Goal: Information Seeking & Learning: Understand process/instructions

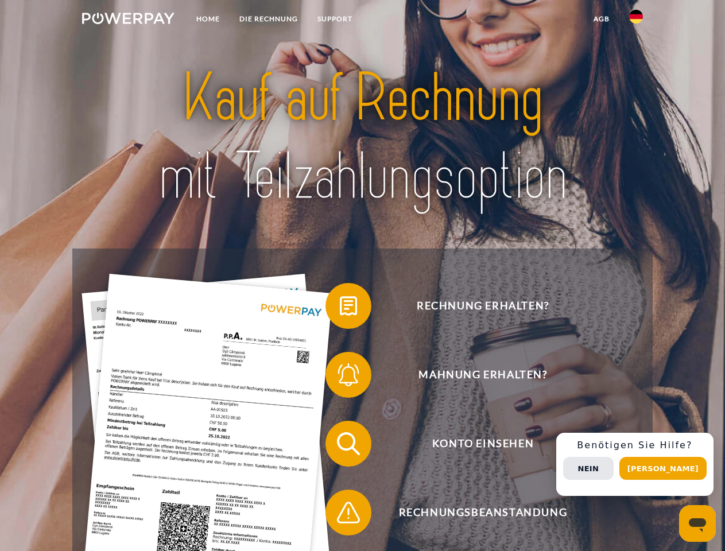
click at [128, 20] on img at bounding box center [128, 18] width 92 height 11
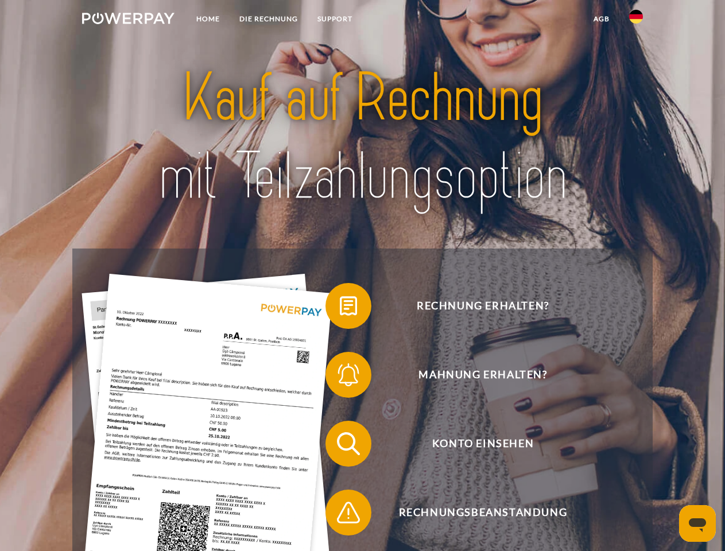
click at [636, 20] on img at bounding box center [636, 17] width 14 height 14
click at [601, 19] on link "agb" at bounding box center [602, 19] width 36 height 21
click at [340, 308] on span at bounding box center [331, 305] width 57 height 57
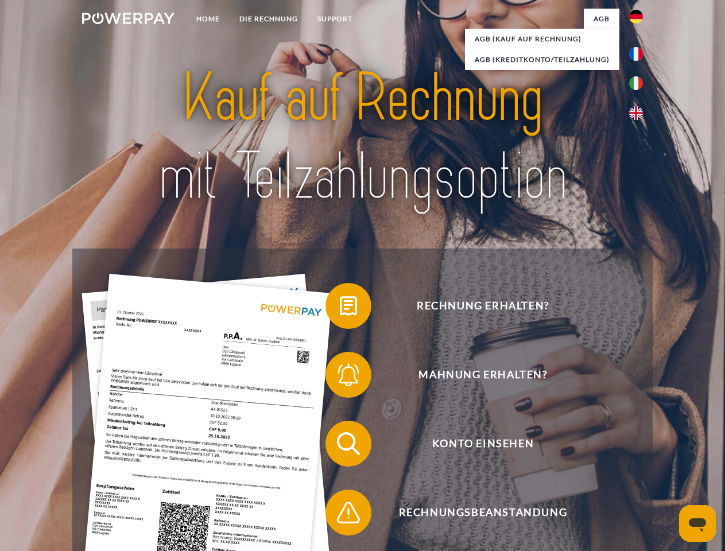
click at [340, 377] on div "Rechnung erhalten? Mahnung erhalten? Konto einsehen" at bounding box center [362, 478] width 580 height 459
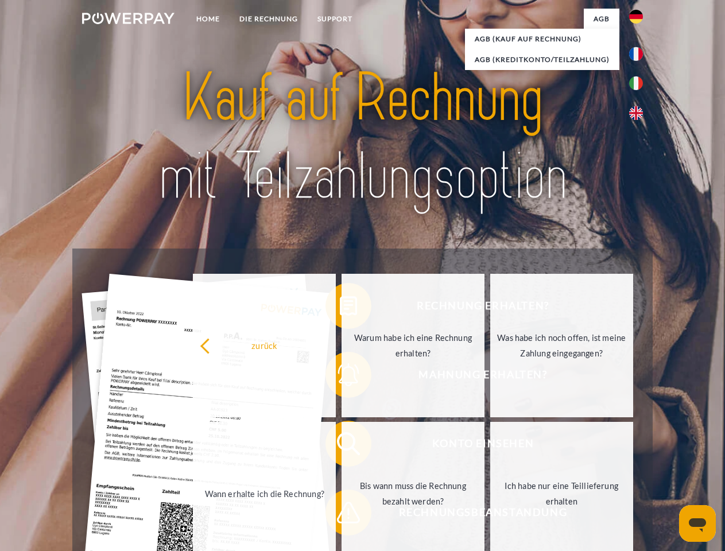
click at [342, 446] on link "Bis wann muss die Rechnung bezahlt werden?" at bounding box center [413, 494] width 143 height 144
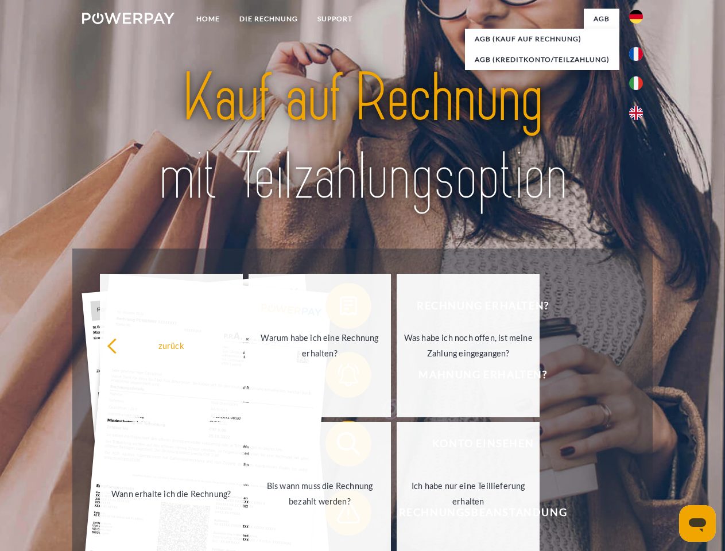
click at [340, 515] on span at bounding box center [331, 512] width 57 height 57
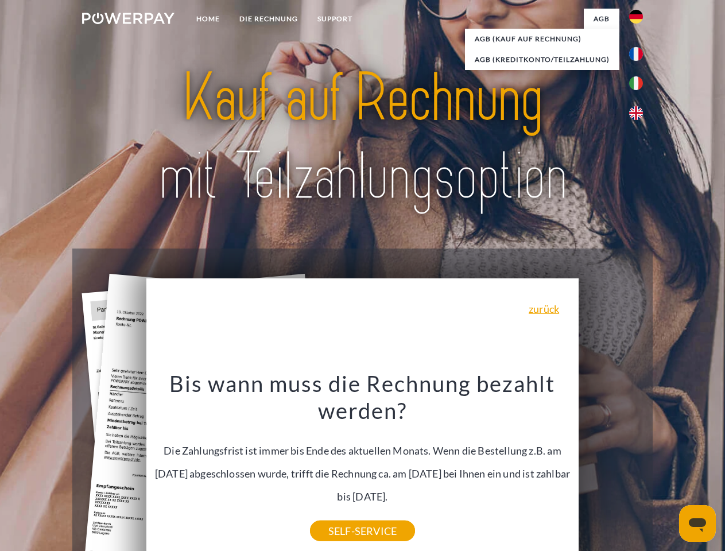
click at [639, 464] on div "Rechnung erhalten? Mahnung erhalten? Konto einsehen" at bounding box center [362, 478] width 580 height 459
click at [611, 467] on span "Konto einsehen" at bounding box center [482, 444] width 281 height 46
click at [667, 468] on header "Home DIE RECHNUNG SUPPORT" at bounding box center [362, 396] width 725 height 793
